Goal: Information Seeking & Learning: Learn about a topic

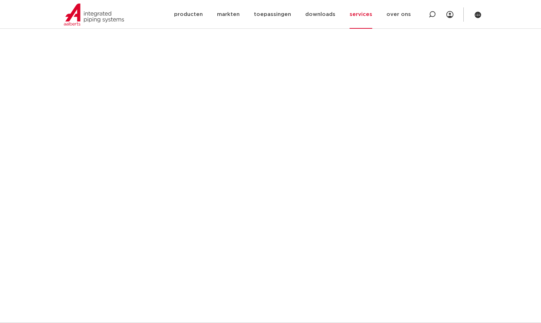
scroll to position [284, 0]
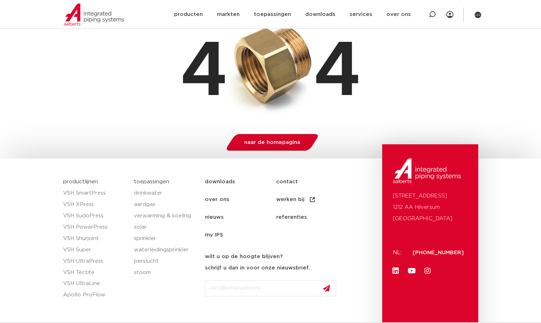
scroll to position [173, 0]
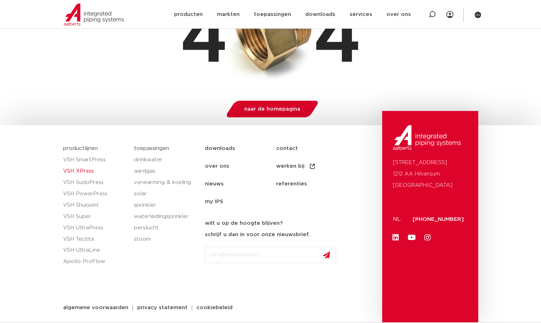
click at [91, 170] on link "VSH XPress" at bounding box center [95, 171] width 64 height 11
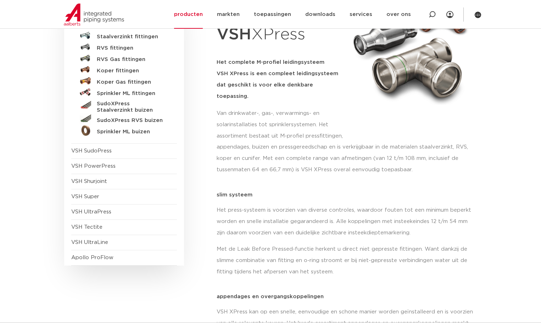
scroll to position [106, 0]
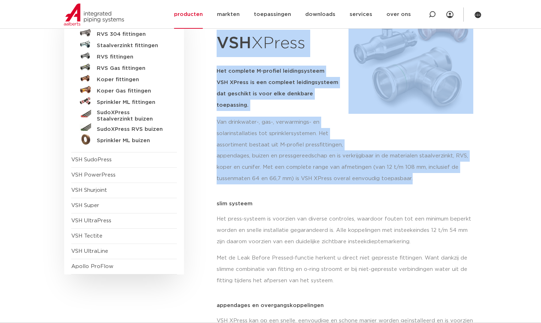
drag, startPoint x: 216, startPoint y: 40, endPoint x: 421, endPoint y: 169, distance: 242.0
copy div "VSH XPress Het complete M-profiel leidingsysteem VSH XPress is een compleet lei…"
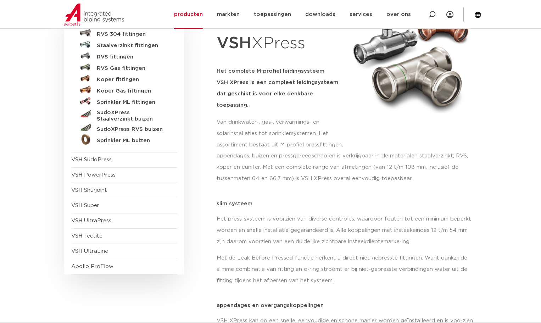
click at [385, 220] on p "Het press-systeem is voorzien van diverse controles, waardoor fouten tot een mi…" at bounding box center [347, 230] width 261 height 34
